Goal: Information Seeking & Learning: Learn about a topic

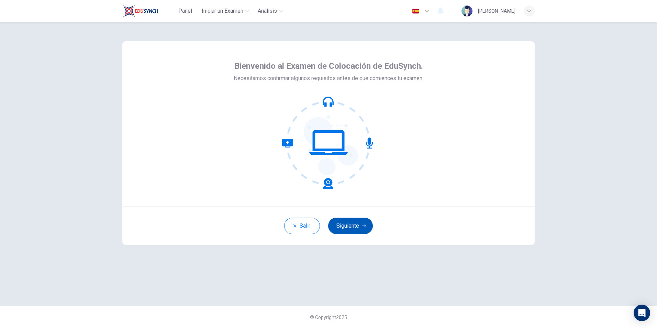
click at [359, 220] on button "Siguiente" at bounding box center [350, 225] width 45 height 16
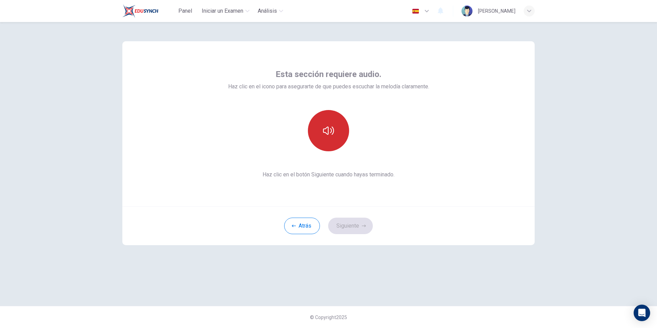
click at [332, 125] on icon "button" at bounding box center [328, 130] width 11 height 11
click at [353, 221] on button "Siguiente" at bounding box center [350, 225] width 45 height 16
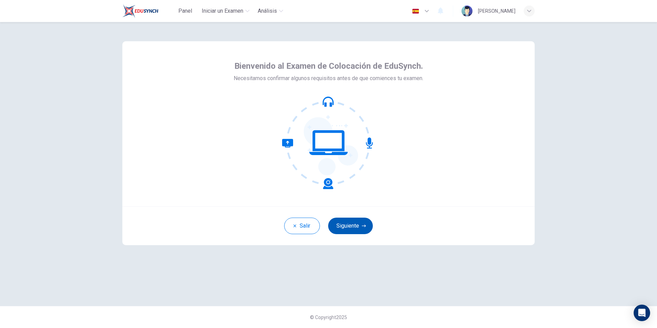
click at [353, 219] on button "Siguiente" at bounding box center [350, 225] width 45 height 16
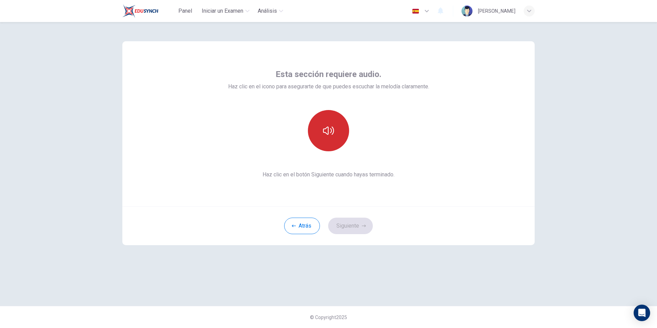
click at [328, 133] on icon "button" at bounding box center [328, 130] width 11 height 8
click at [361, 220] on button "Siguiente" at bounding box center [350, 225] width 45 height 16
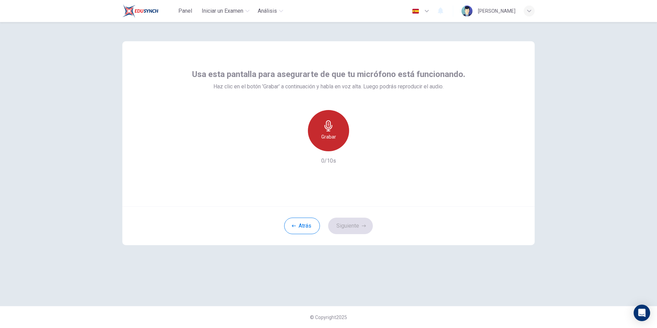
click at [330, 130] on icon "button" at bounding box center [328, 125] width 11 height 11
click at [330, 134] on h6 "Detener" at bounding box center [329, 137] width 18 height 8
click at [359, 144] on icon "button" at bounding box center [360, 146] width 3 height 4
click at [354, 221] on button "Siguiente" at bounding box center [350, 225] width 45 height 16
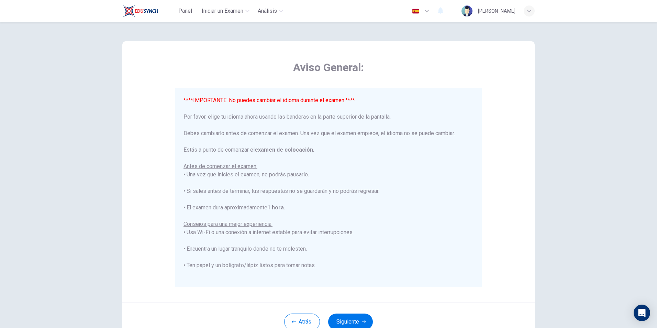
click at [428, 12] on icon "button" at bounding box center [426, 11] width 8 height 8
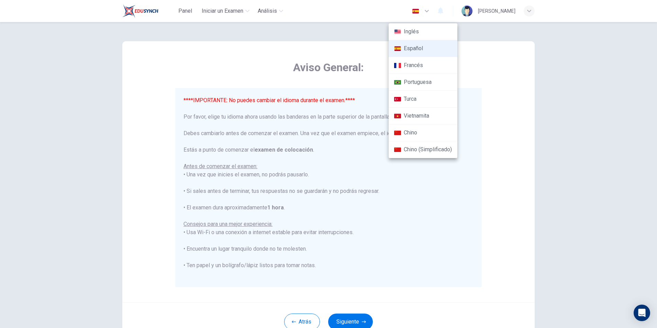
click at [385, 238] on div at bounding box center [328, 164] width 657 height 328
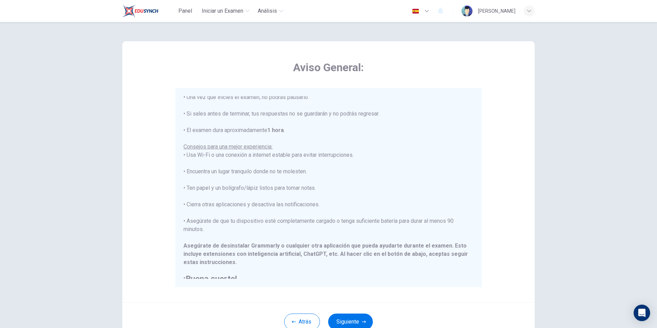
scroll to position [82, 0]
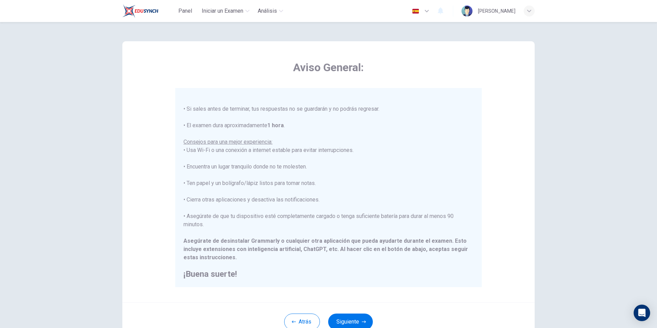
click at [426, 12] on icon "button" at bounding box center [426, 11] width 8 height 8
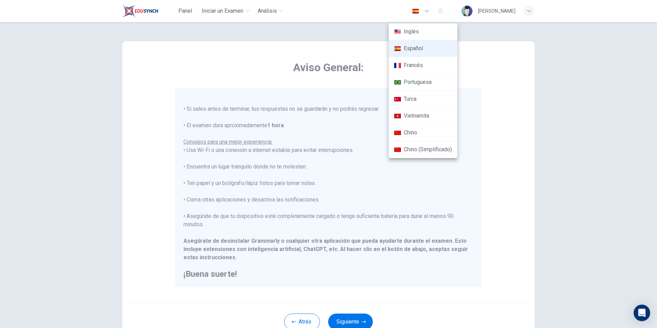
click at [409, 47] on li "Español" at bounding box center [422, 48] width 69 height 17
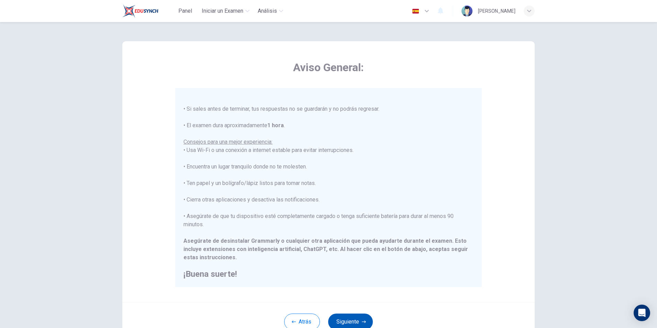
click at [338, 320] on button "Siguiente" at bounding box center [350, 321] width 45 height 16
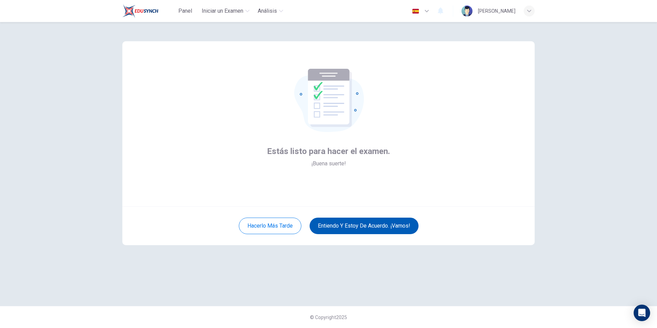
click at [364, 229] on button "Entiendo y estoy de acuerdo. ¡Vamos!" at bounding box center [363, 225] width 109 height 16
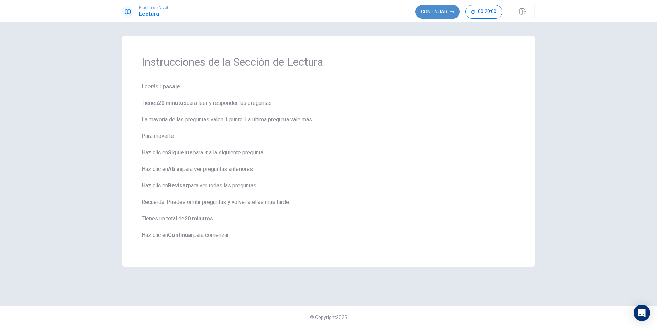
click at [442, 9] on button "Continuar" at bounding box center [437, 12] width 44 height 14
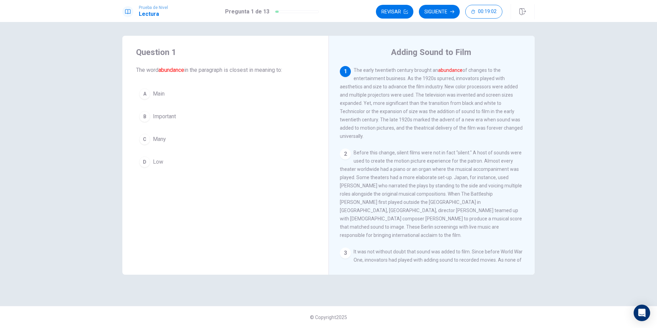
drag, startPoint x: 136, startPoint y: 68, endPoint x: 183, endPoint y: 170, distance: 112.2
click at [183, 170] on div "Question 1 The word abundance in the paragraph is closest in meaning to: A Main…" at bounding box center [225, 109] width 206 height 146
drag, startPoint x: 138, startPoint y: 70, endPoint x: 136, endPoint y: 84, distance: 14.5
click at [163, 139] on div "Question 1 The word abundance in the paragraph is closest in meaning to: A Main…" at bounding box center [225, 109] width 206 height 146
drag, startPoint x: 137, startPoint y: 68, endPoint x: 254, endPoint y: 141, distance: 138.7
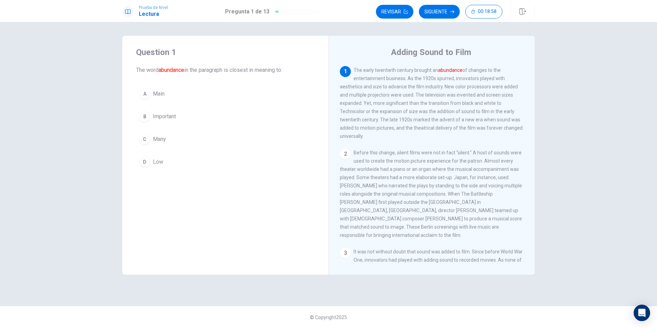
click at [254, 144] on div "Question 1 The word abundance in the paragraph is closest in meaning to: A Main…" at bounding box center [225, 109] width 206 height 146
drag, startPoint x: 254, startPoint y: 64, endPoint x: 257, endPoint y: 134, distance: 69.8
click at [257, 134] on div "Question 1 The word abundance in the paragraph is closest in meaning to: A Main…" at bounding box center [225, 109] width 206 height 146
drag, startPoint x: 354, startPoint y: 69, endPoint x: 419, endPoint y: 149, distance: 103.0
click at [419, 149] on div "1 The early twentieth century brought an abundance of changes to the entertainm…" at bounding box center [436, 164] width 193 height 197
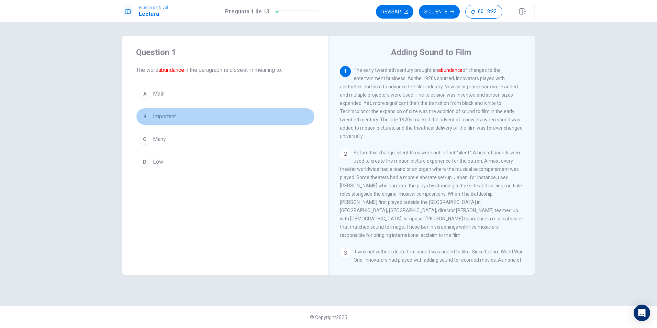
click at [145, 116] on div "B" at bounding box center [144, 116] width 11 height 11
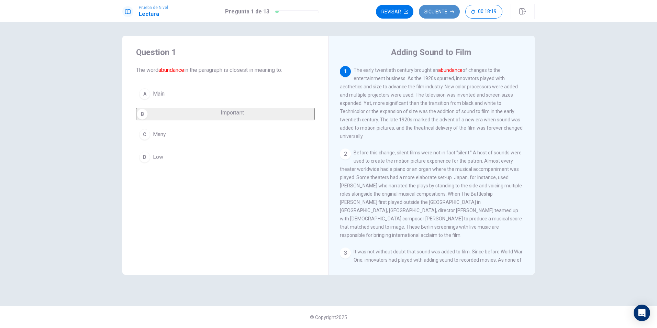
click at [431, 14] on button "Siguiente" at bounding box center [439, 12] width 41 height 14
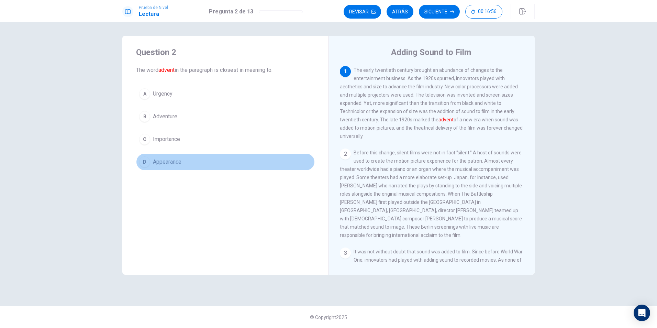
click at [152, 161] on button "D Appearance" at bounding box center [225, 161] width 179 height 17
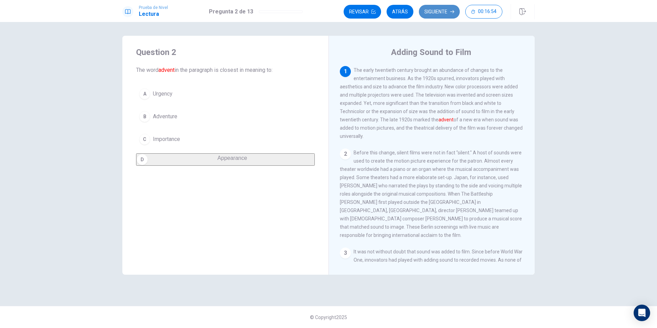
click at [434, 14] on button "Siguiente" at bounding box center [439, 12] width 41 height 14
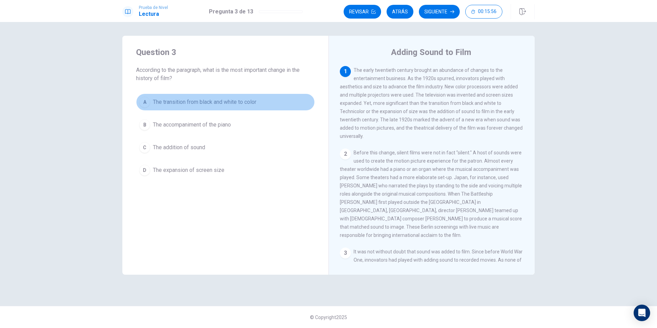
click at [166, 104] on button "A The transition from black and white to color" at bounding box center [225, 101] width 179 height 17
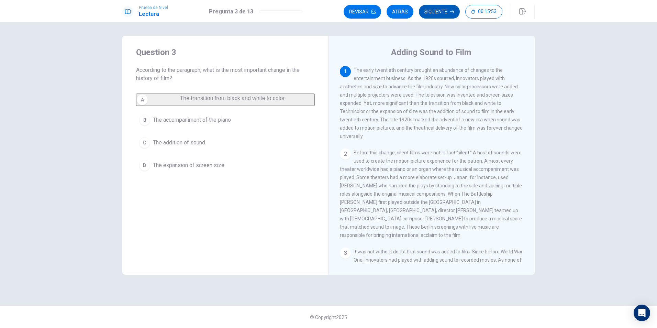
click at [442, 14] on button "Siguiente" at bounding box center [439, 12] width 41 height 14
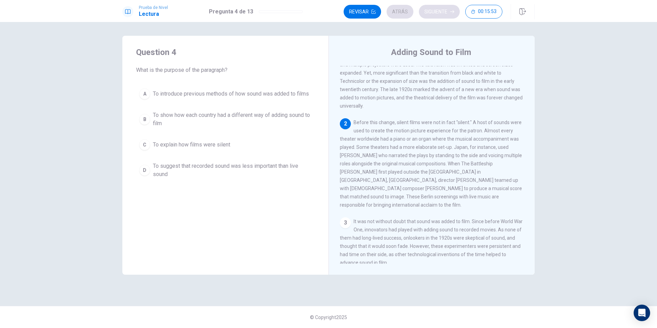
scroll to position [43, 0]
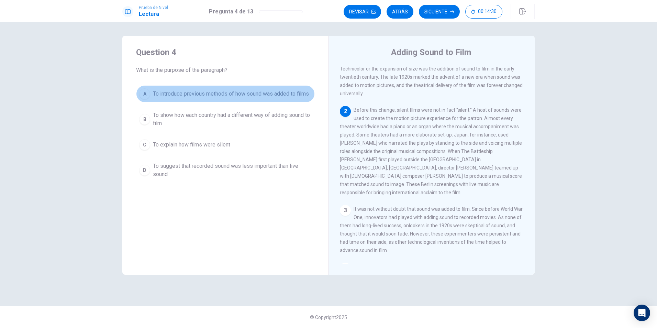
click at [273, 89] on button "A To introduce previous methods of how sound was added to films" at bounding box center [225, 93] width 179 height 17
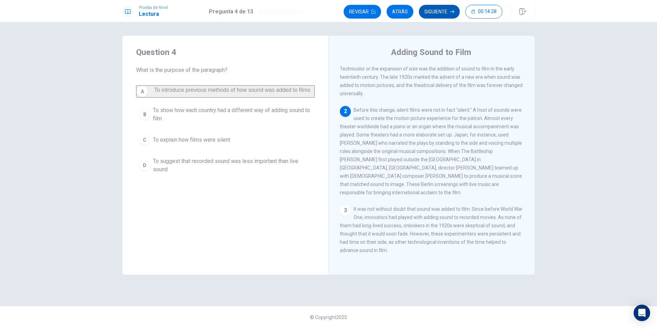
click at [436, 12] on button "Siguiente" at bounding box center [439, 12] width 41 height 14
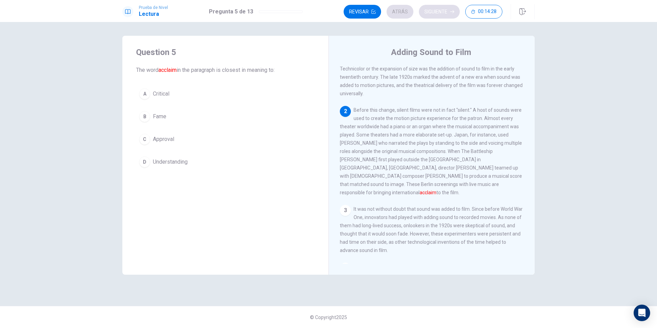
scroll to position [86, 0]
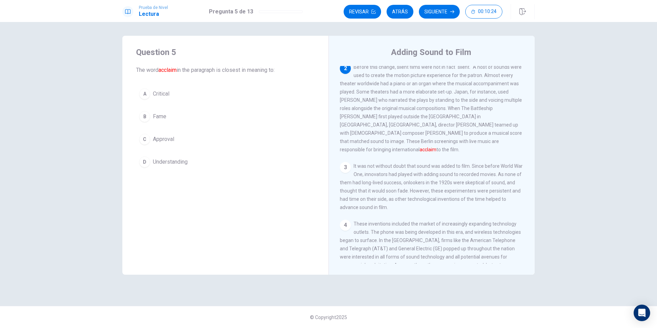
click at [159, 114] on span "Fame" at bounding box center [159, 116] width 13 height 8
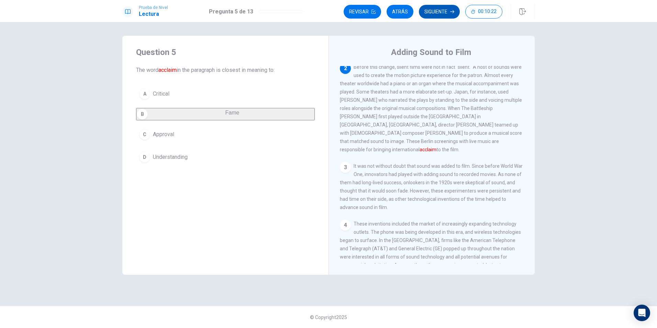
click at [429, 10] on button "Siguiente" at bounding box center [439, 12] width 41 height 14
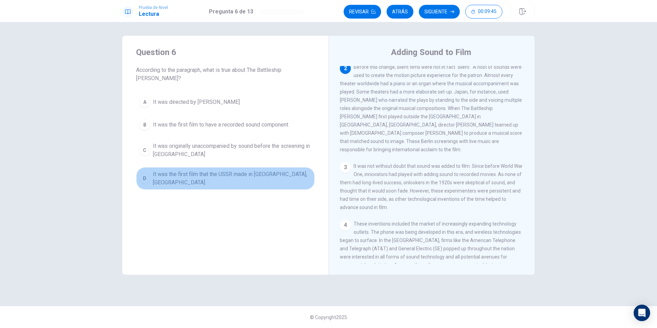
click at [258, 167] on button "D It was the first film that the USSR made in [GEOGRAPHIC_DATA], [GEOGRAPHIC_DA…" at bounding box center [225, 178] width 179 height 23
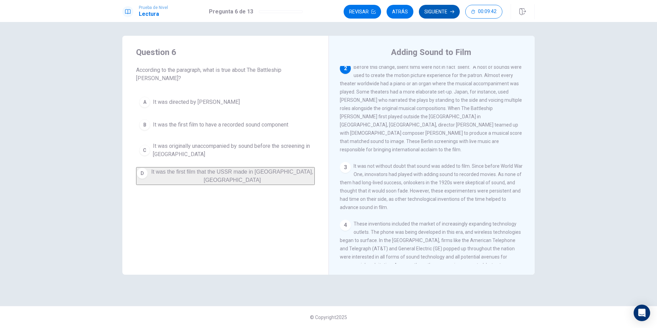
click at [430, 9] on button "Siguiente" at bounding box center [439, 12] width 41 height 14
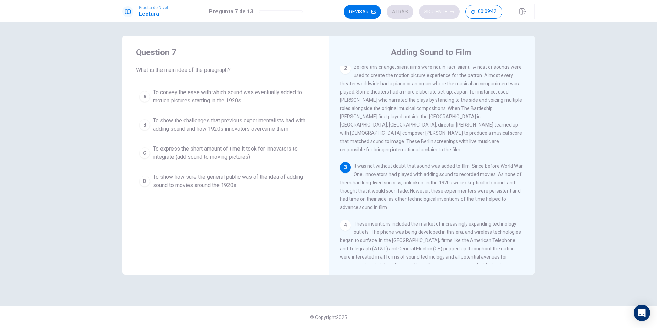
scroll to position [102, 0]
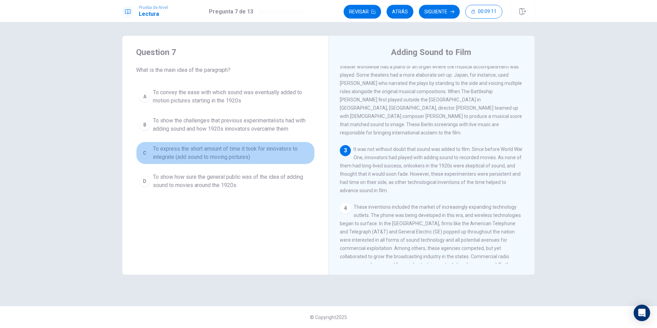
click at [201, 151] on span "To express the short amount of time it took for innovators to integrate (add so…" at bounding box center [232, 153] width 159 height 16
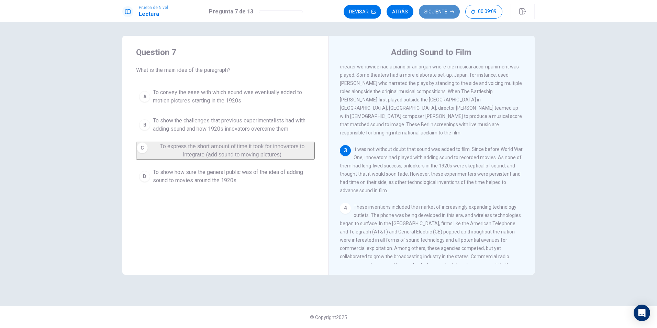
click at [442, 13] on button "Siguiente" at bounding box center [439, 12] width 41 height 14
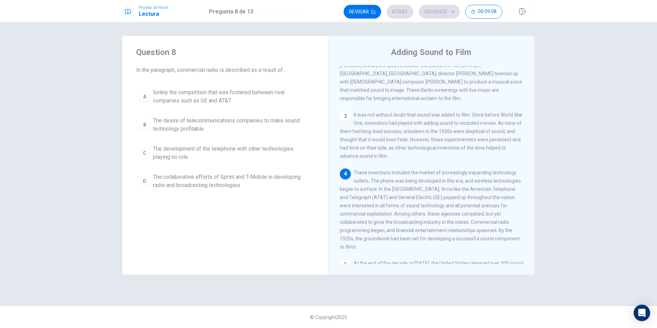
scroll to position [187, 0]
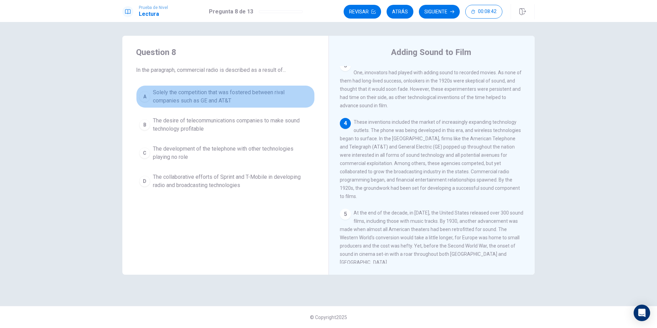
click at [233, 87] on button "A Solely the competition that was fostered between rival companies such as GE a…" at bounding box center [225, 96] width 179 height 23
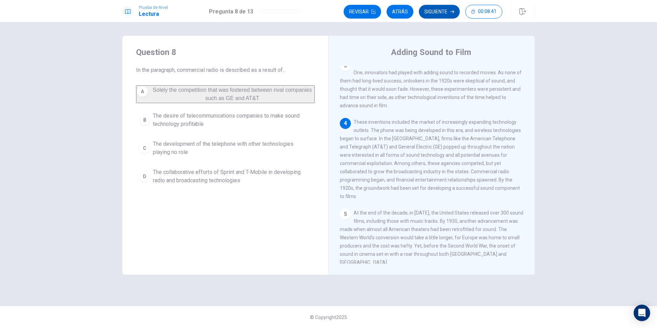
click at [424, 14] on button "Siguiente" at bounding box center [439, 12] width 41 height 14
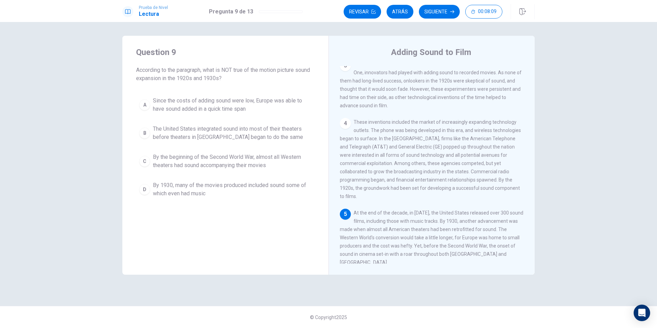
click at [214, 183] on span "By 1930, many of the movies produced included sound some of which even had music" at bounding box center [232, 189] width 159 height 16
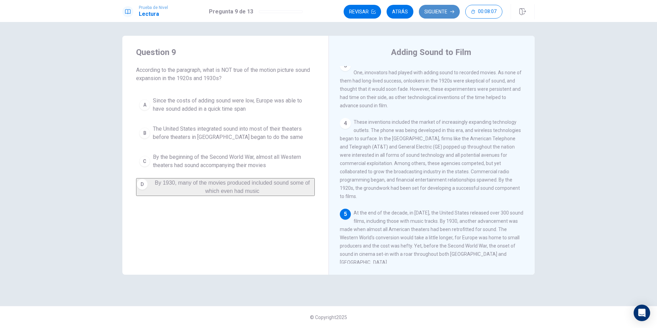
click at [438, 15] on button "Siguiente" at bounding box center [439, 12] width 41 height 14
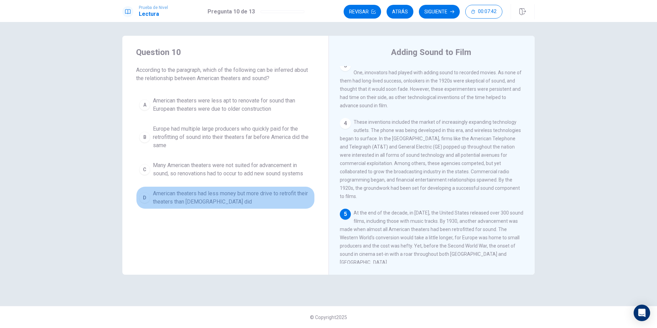
click at [205, 194] on span "American theaters had less money but more drive to retrofit their theaters than…" at bounding box center [232, 197] width 159 height 16
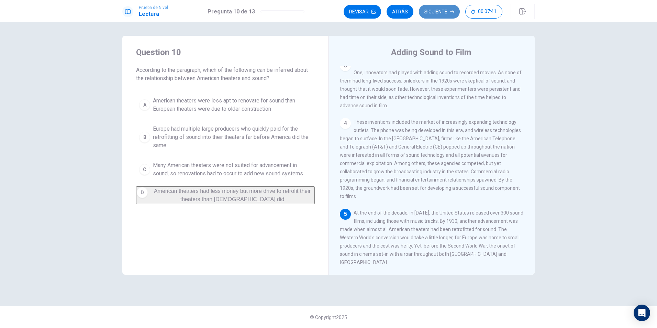
click at [436, 11] on button "Siguiente" at bounding box center [439, 12] width 41 height 14
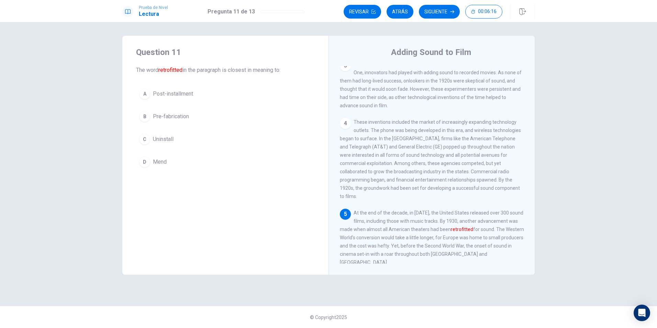
click at [158, 117] on span "Pre-fabrication" at bounding box center [171, 116] width 36 height 8
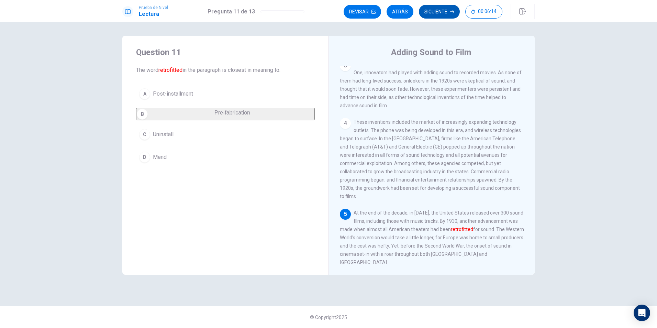
click at [427, 9] on button "Siguiente" at bounding box center [439, 12] width 41 height 14
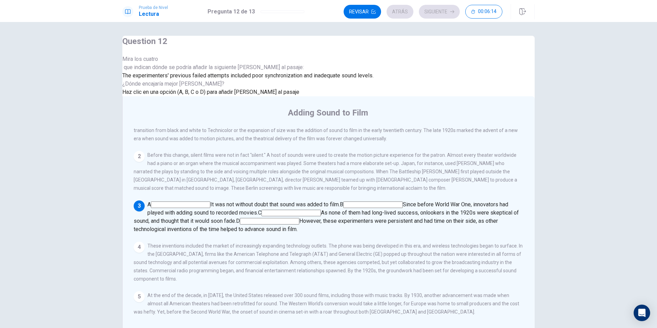
scroll to position [109, 0]
click at [321, 209] on input at bounding box center [290, 212] width 59 height 7
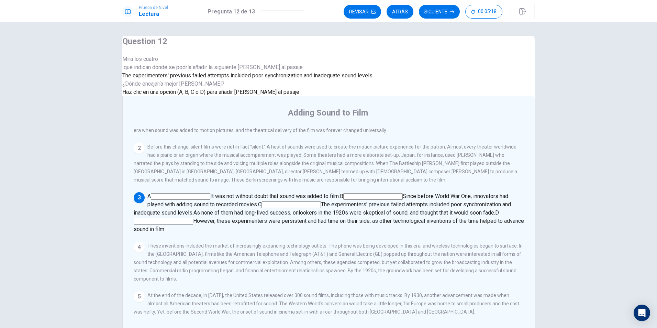
click at [193, 218] on input at bounding box center [163, 221] width 59 height 7
click at [437, 12] on button "Siguiente" at bounding box center [439, 12] width 41 height 14
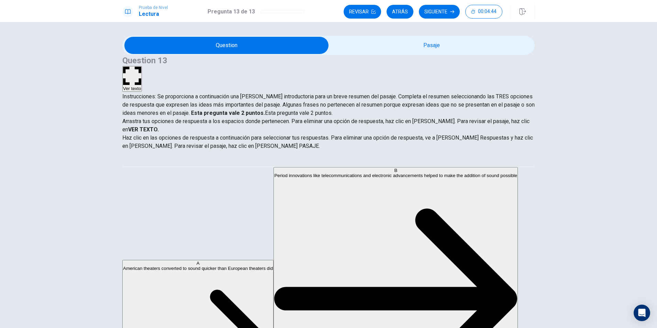
scroll to position [185, 0]
click at [142, 66] on button "Ver texto" at bounding box center [132, 79] width 20 height 26
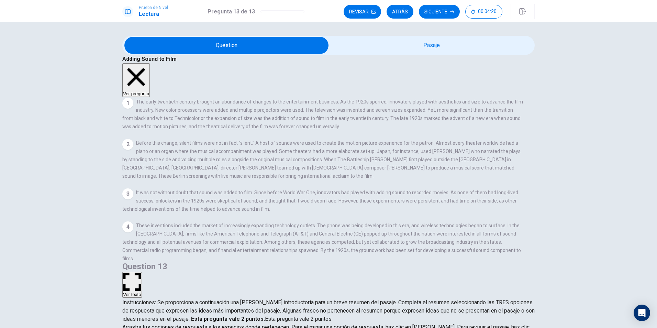
click at [150, 63] on button "Ver pregunta" at bounding box center [135, 80] width 27 height 34
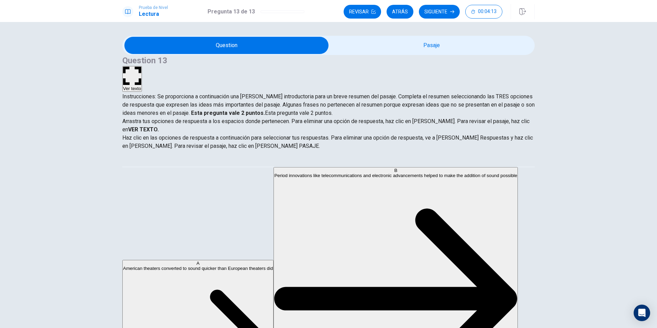
scroll to position [0, 0]
drag, startPoint x: 187, startPoint y: 170, endPoint x: 302, endPoint y: 172, distance: 114.4
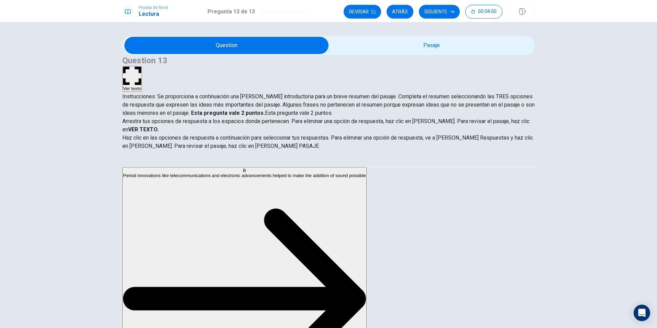
scroll to position [137, 0]
drag, startPoint x: 177, startPoint y: 189, endPoint x: 303, endPoint y: 196, distance: 125.9
drag, startPoint x: 172, startPoint y: 236, endPoint x: 297, endPoint y: 231, distance: 124.8
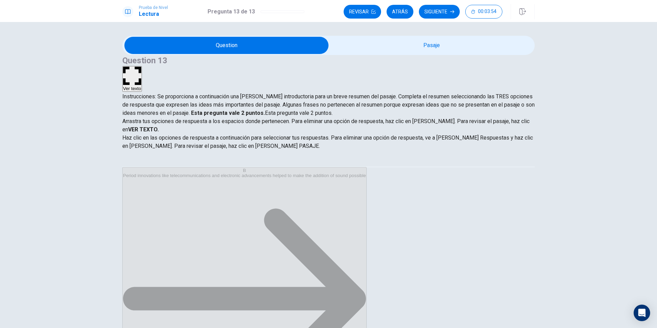
scroll to position [45, 0]
click at [439, 13] on button "Siguiente" at bounding box center [439, 12] width 41 height 14
click at [257, 230] on input "Debes hacer clic en este para continuar" at bounding box center [328, 164] width 657 height 328
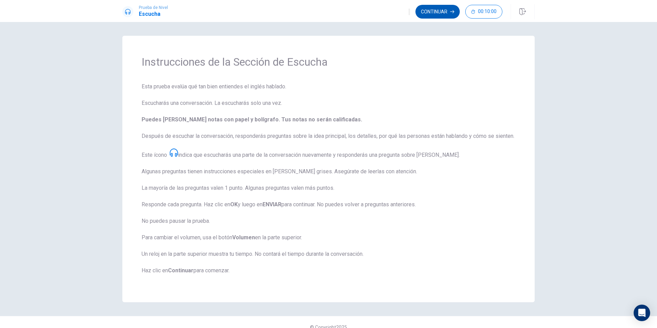
click at [436, 14] on button "Continuar" at bounding box center [437, 12] width 44 height 14
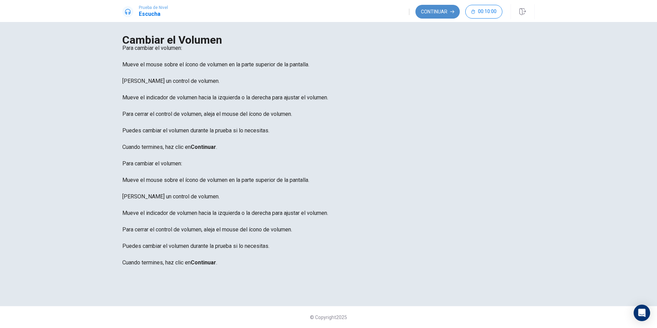
click at [448, 12] on button "Continuar" at bounding box center [437, 12] width 44 height 14
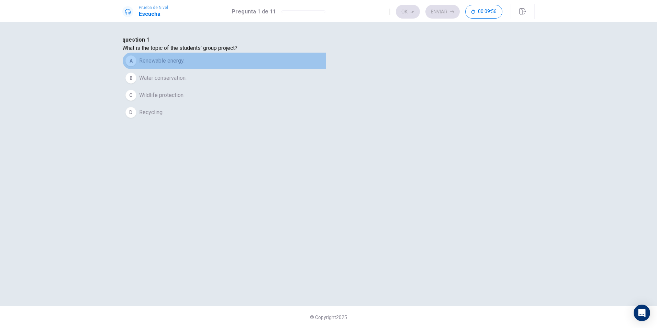
click at [184, 65] on span "Renewable energy." at bounding box center [161, 61] width 45 height 8
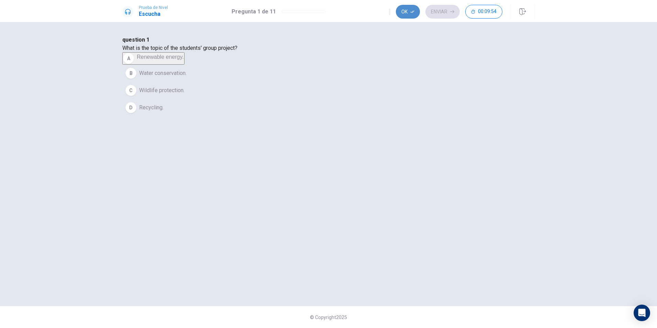
click at [404, 12] on button "Ok" at bounding box center [408, 12] width 24 height 14
click at [440, 12] on button "Enviar" at bounding box center [442, 12] width 34 height 14
click at [168, 82] on span "Wind power." at bounding box center [153, 78] width 29 height 8
click at [405, 12] on button "Ok" at bounding box center [408, 12] width 24 height 14
click at [450, 10] on icon "button" at bounding box center [452, 12] width 4 height 4
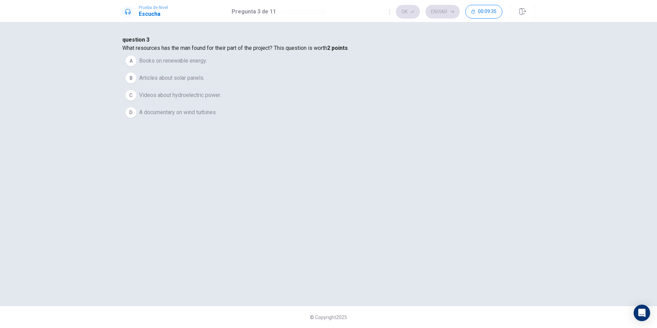
click at [217, 116] on span "A documentary on wind turbines." at bounding box center [178, 112] width 78 height 8
click at [207, 65] on span "Books on renewable energy." at bounding box center [173, 61] width 68 height 8
drag, startPoint x: 267, startPoint y: 167, endPoint x: 289, endPoint y: 149, distance: 29.0
click at [217, 112] on span "A documentary on wind turbines." at bounding box center [178, 107] width 78 height 8
click at [408, 8] on button "Ok" at bounding box center [408, 12] width 24 height 14
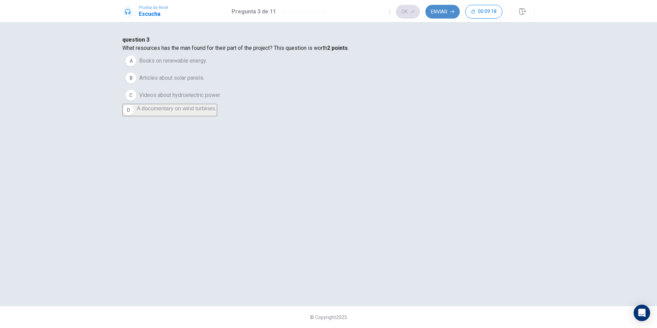
click at [445, 12] on button "Enviar" at bounding box center [442, 12] width 34 height 14
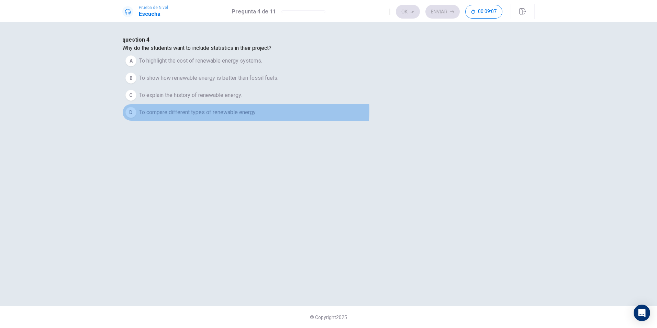
click at [256, 116] on span "To compare different types of renewable energy." at bounding box center [197, 112] width 117 height 8
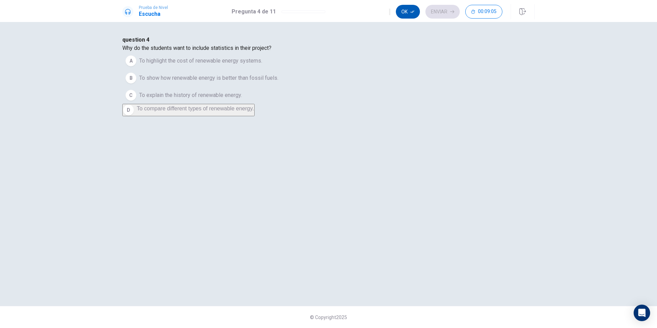
click at [407, 5] on button "Ok" at bounding box center [408, 12] width 24 height 14
click at [441, 13] on button "Enviar" at bounding box center [442, 12] width 34 height 14
click at [235, 116] on span "The initial cost and space requirements." at bounding box center [186, 112] width 95 height 8
click at [400, 9] on button "Ok" at bounding box center [408, 12] width 24 height 14
click at [440, 9] on button "Enviar" at bounding box center [442, 12] width 34 height 14
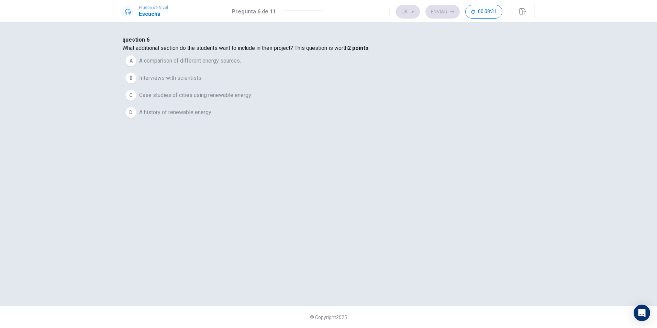
click at [241, 65] on span "A comparison of different energy sources." at bounding box center [190, 61] width 102 height 8
click at [404, 11] on button "Ok" at bounding box center [408, 12] width 24 height 14
click at [449, 8] on button "Enviar" at bounding box center [442, 12] width 34 height 14
click at [278, 82] on span "A PowerPoint with visuals, charts, graphs, and video clips." at bounding box center [208, 78] width 139 height 8
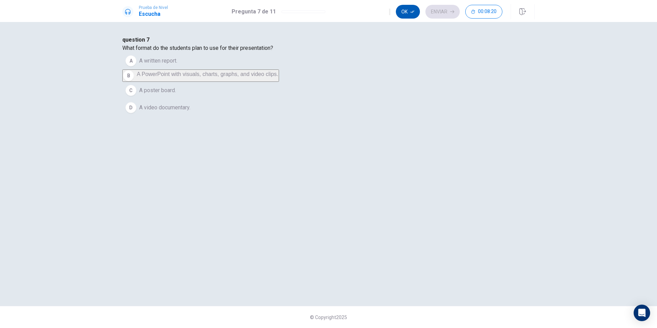
click at [411, 15] on button "Ok" at bounding box center [408, 12] width 24 height 14
click at [438, 11] on button "Enviar" at bounding box center [442, 12] width 34 height 14
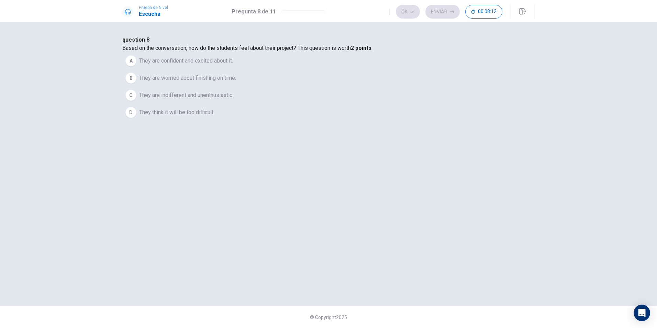
click at [233, 65] on span "They are confident and excited about it." at bounding box center [186, 61] width 94 height 8
click at [403, 14] on button "Ok" at bounding box center [408, 12] width 24 height 14
click at [435, 14] on button "Enviar" at bounding box center [442, 12] width 34 height 14
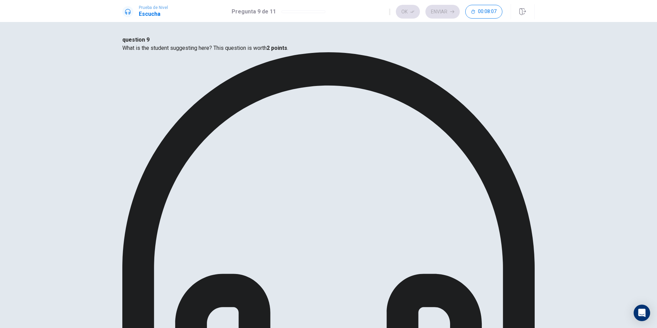
click at [408, 12] on button "Ok" at bounding box center [408, 12] width 24 height 14
click at [435, 9] on button "Enviar" at bounding box center [442, 12] width 34 height 14
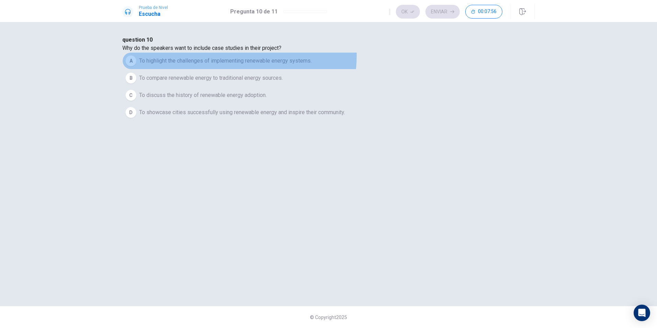
click at [343, 69] on button "A To highlight the challenges of implementing renewable energy systems." at bounding box center [328, 60] width 412 height 17
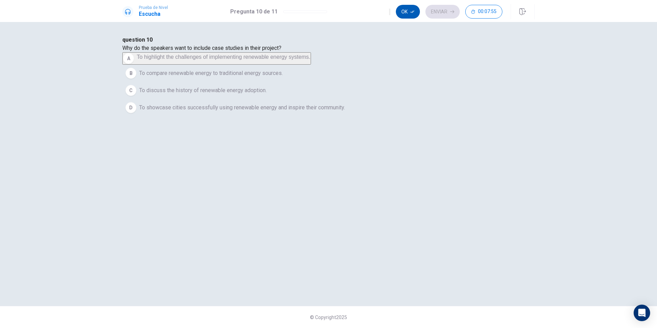
click at [407, 11] on button "Ok" at bounding box center [408, 12] width 24 height 14
click at [438, 8] on button "Enviar" at bounding box center [442, 12] width 34 height 14
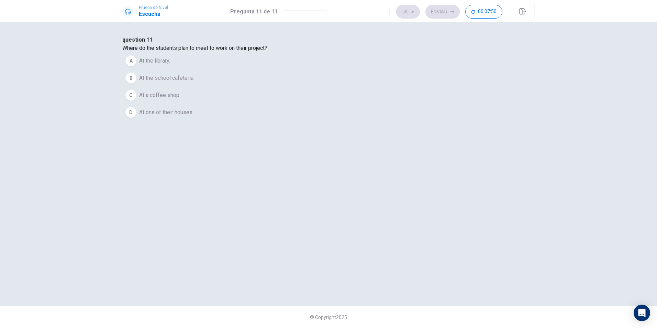
click at [170, 65] on span "At the library." at bounding box center [154, 61] width 31 height 8
click at [405, 13] on button "Ok" at bounding box center [408, 12] width 24 height 14
click at [439, 8] on button "Enviar" at bounding box center [442, 12] width 34 height 14
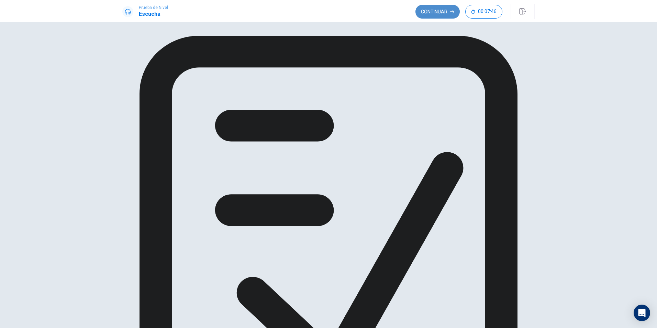
click at [439, 10] on button "Continuar" at bounding box center [437, 12] width 44 height 14
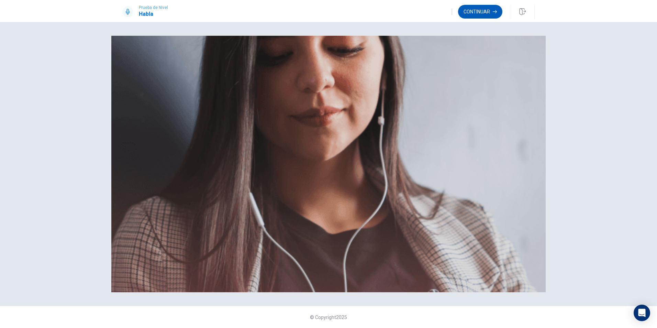
click at [479, 15] on button "Continuar" at bounding box center [480, 12] width 44 height 14
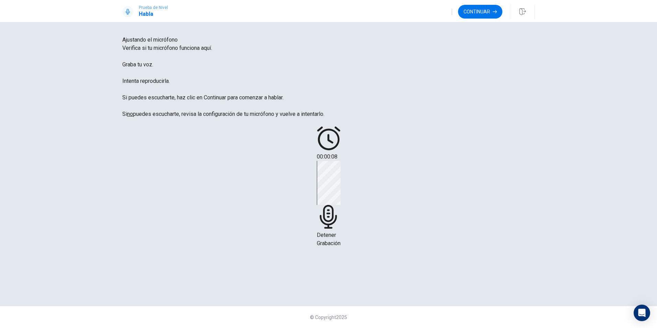
click at [340, 205] on icon at bounding box center [329, 217] width 24 height 24
click at [321, 188] on button "Play Audio" at bounding box center [319, 185] width 1 height 7
click at [484, 10] on button "Continuar" at bounding box center [480, 12] width 44 height 14
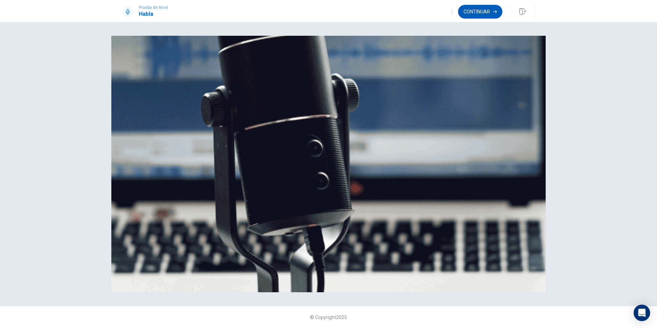
click at [484, 10] on button "Continuar" at bounding box center [480, 12] width 44 height 14
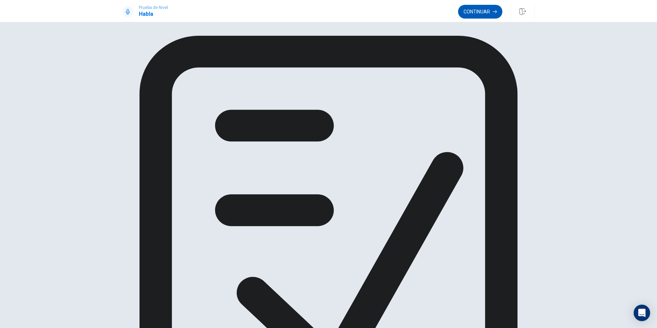
click at [466, 9] on button "Continuar" at bounding box center [480, 12] width 44 height 14
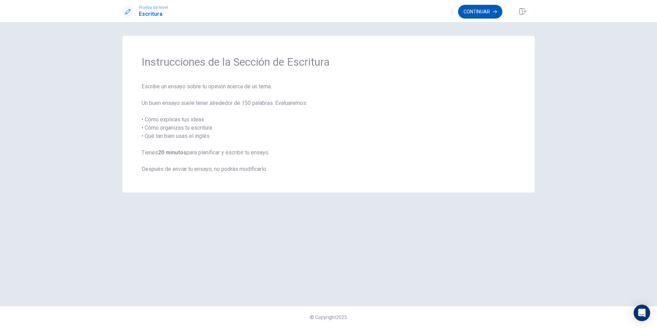
click at [486, 12] on button "Continuar" at bounding box center [480, 12] width 44 height 14
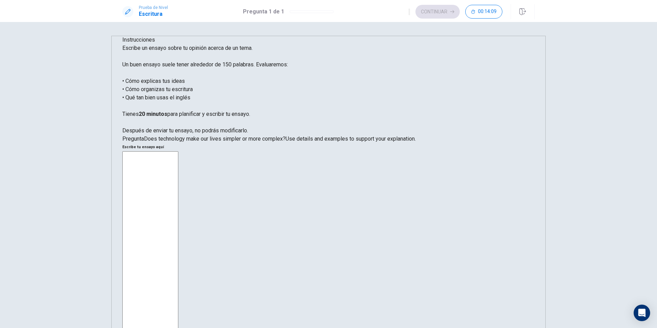
click at [178, 151] on textarea at bounding box center [150, 254] width 56 height 207
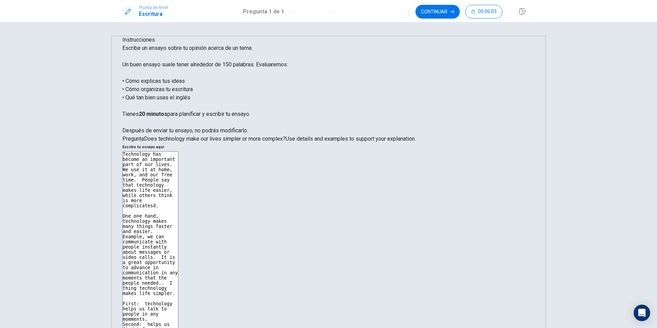
click at [178, 183] on textarea "Technology has become an important part of our lives. We use it at home, work, …" at bounding box center [150, 254] width 56 height 207
click at [178, 231] on textarea "Technology has become an important part of our lives. We use it at home, work, …" at bounding box center [150, 254] width 56 height 207
type textarea "Technology has become an important part of our lives. We use it at home, work, …"
click at [446, 12] on button "Continuar" at bounding box center [437, 12] width 44 height 14
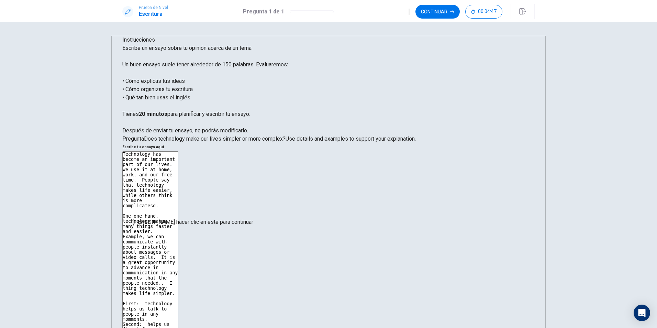
click at [257, 230] on input "Debes hacer clic en este para continuar" at bounding box center [328, 164] width 657 height 328
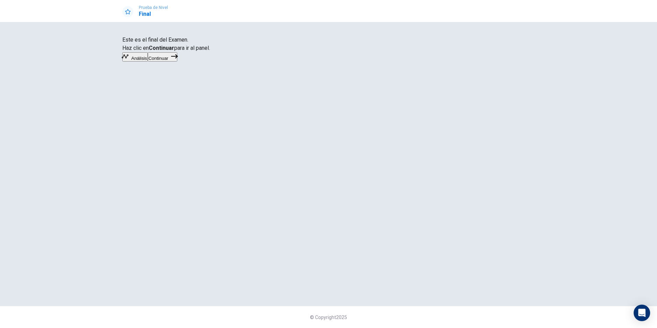
click at [177, 61] on button "Continuar" at bounding box center [163, 56] width 30 height 9
